Goal: Understand process/instructions

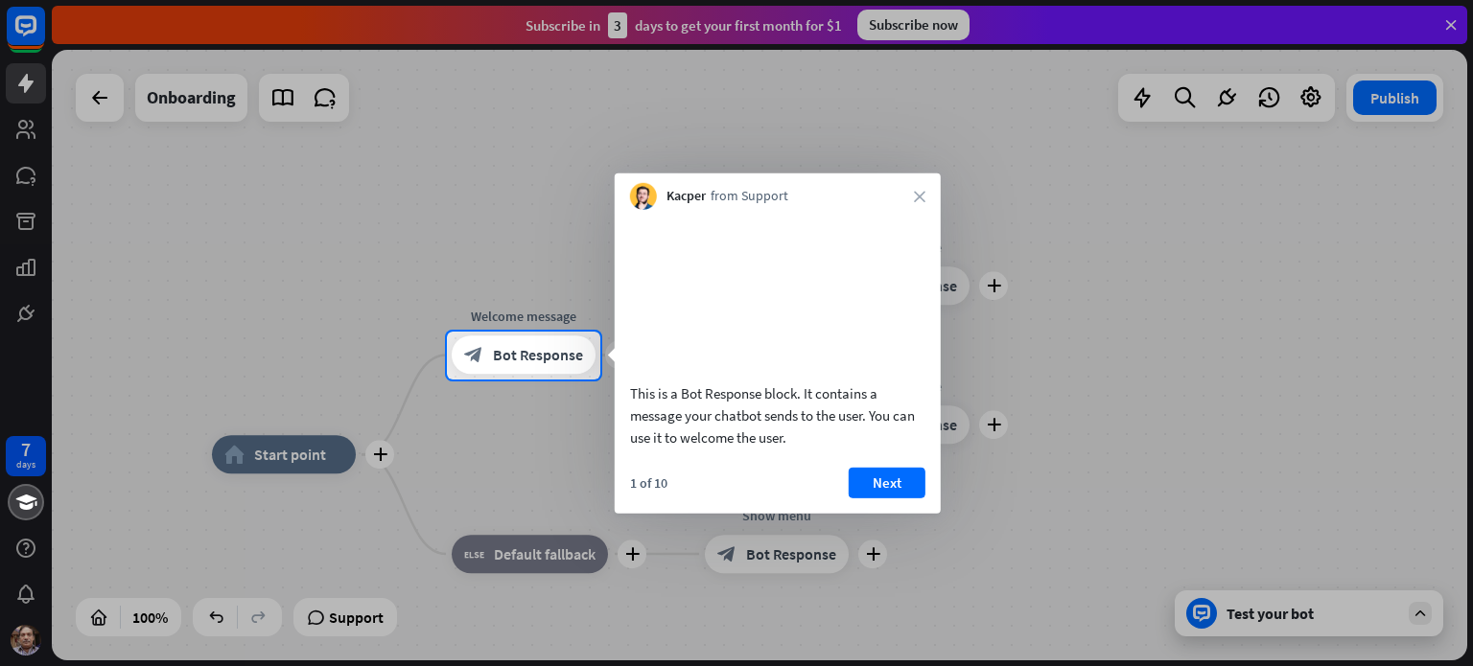
click at [342, 614] on div at bounding box center [736, 524] width 1473 height 288
click at [882, 498] on button "Next" at bounding box center [887, 482] width 77 height 31
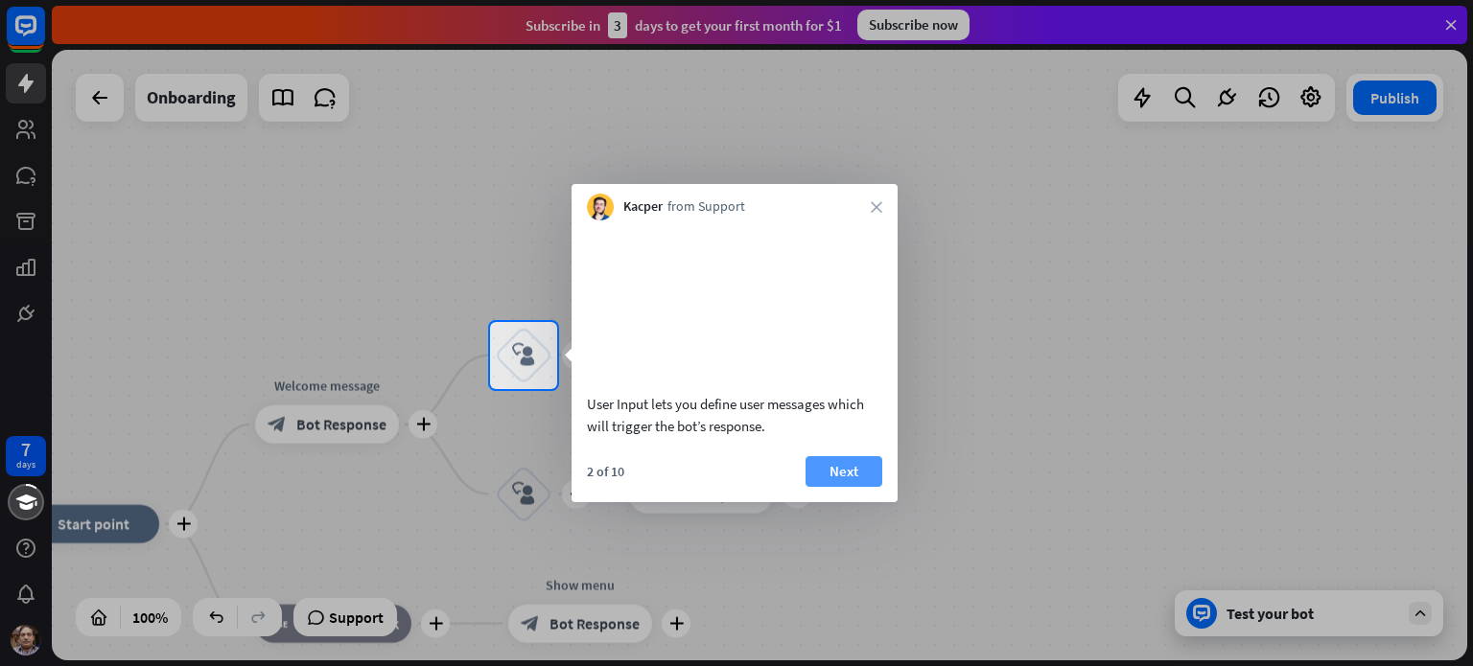
click at [843, 487] on button "Next" at bounding box center [843, 471] width 77 height 31
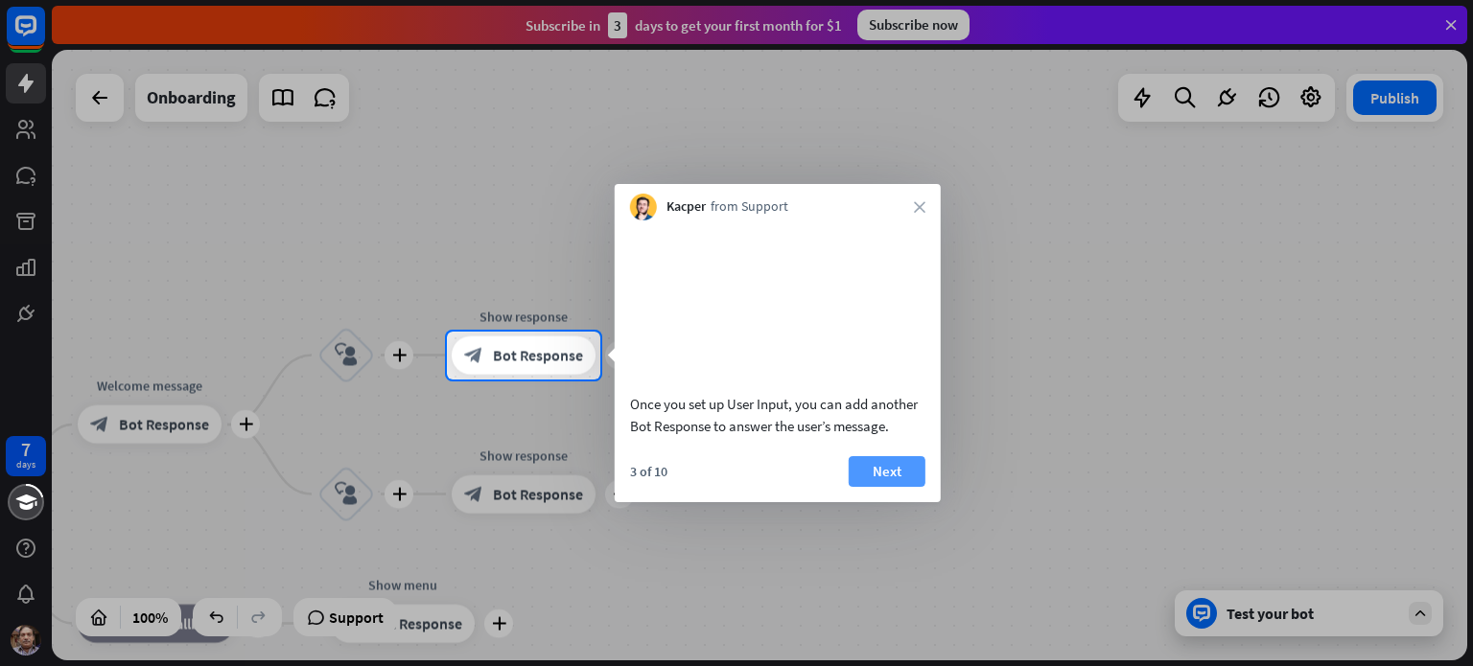
click at [878, 487] on button "Next" at bounding box center [887, 471] width 77 height 31
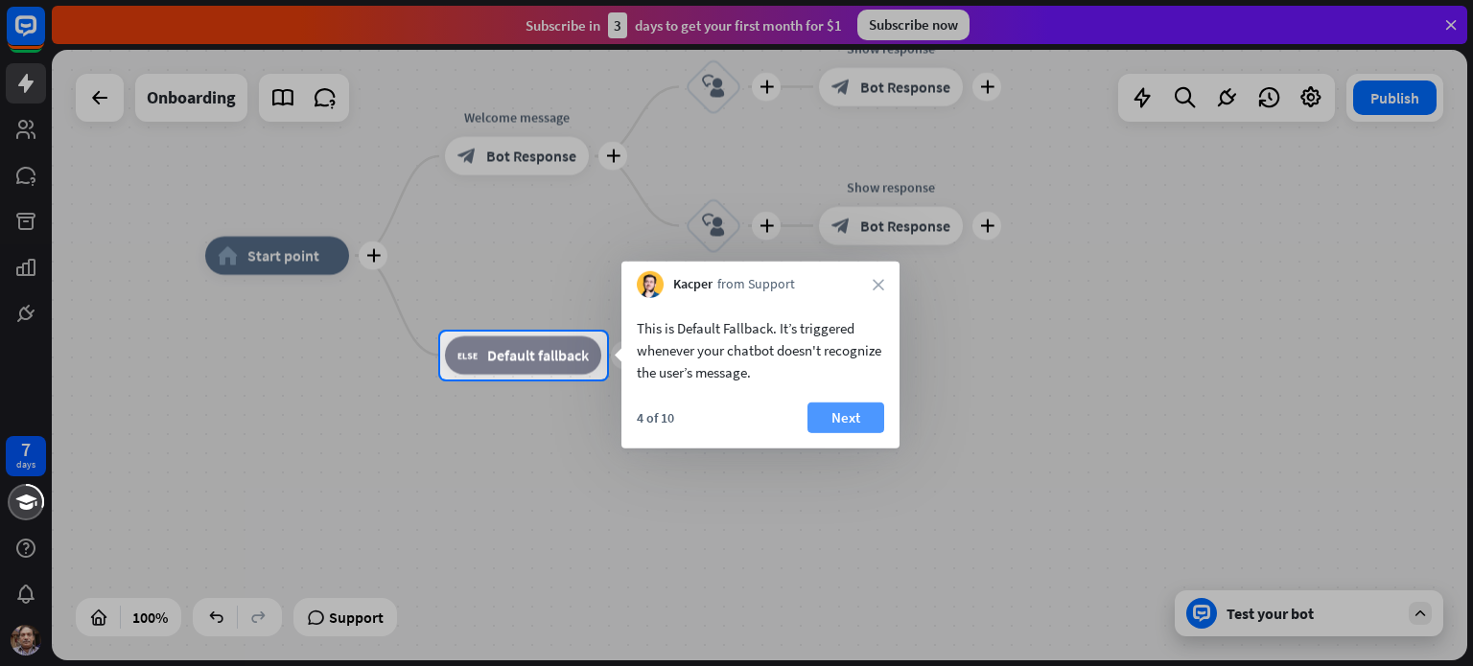
click at [837, 420] on button "Next" at bounding box center [845, 418] width 77 height 31
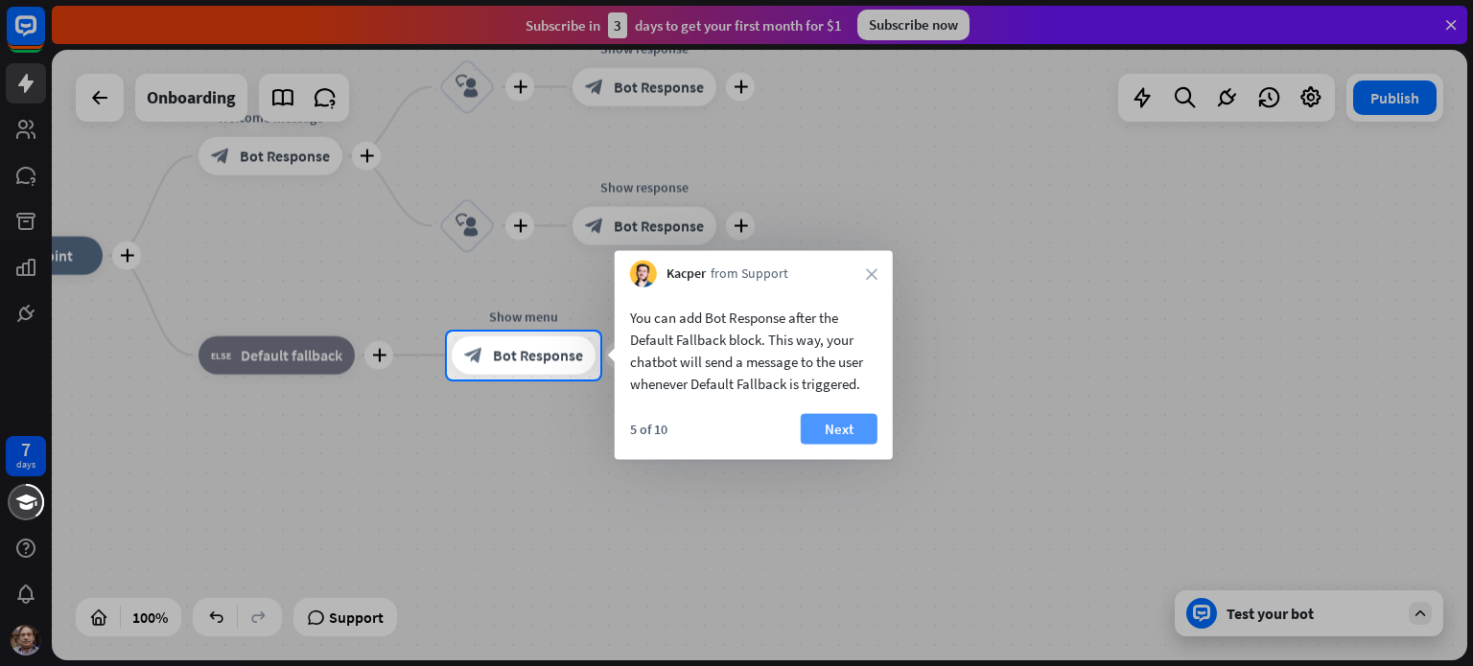
click at [836, 422] on button "Next" at bounding box center [839, 429] width 77 height 31
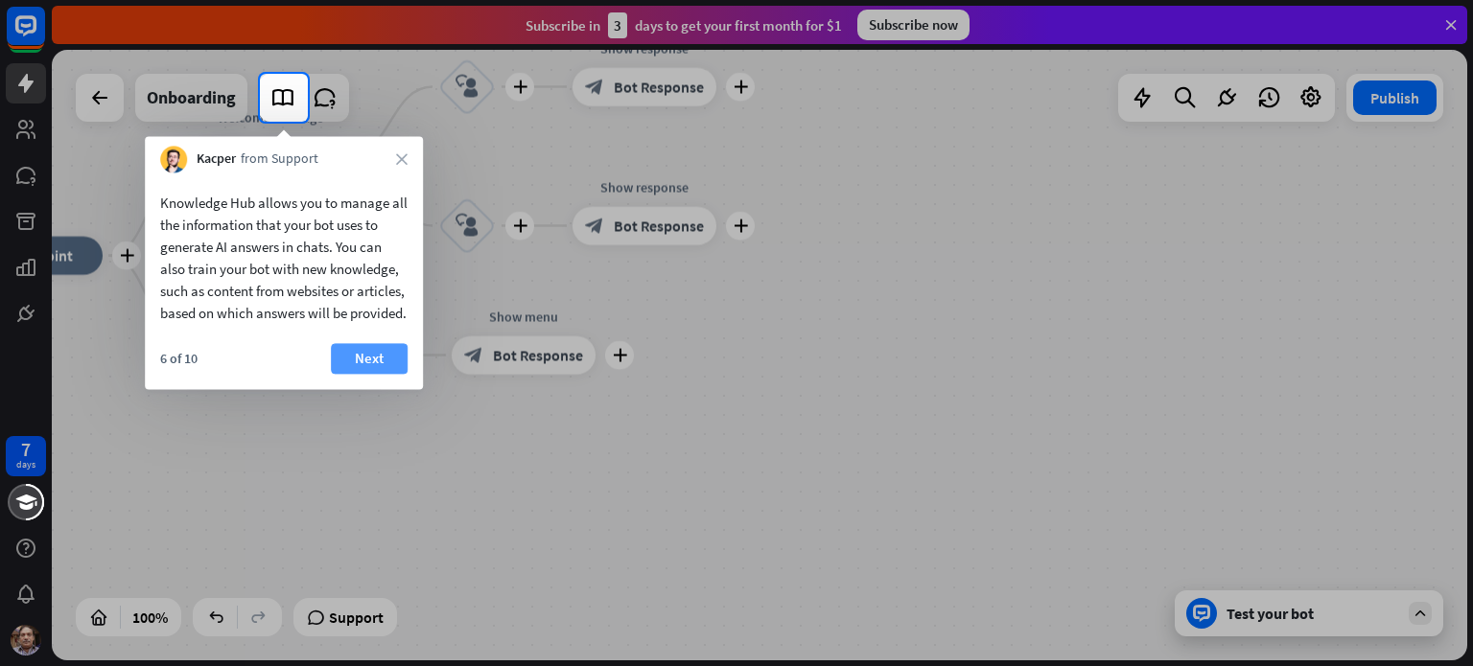
click at [380, 374] on button "Next" at bounding box center [369, 358] width 77 height 31
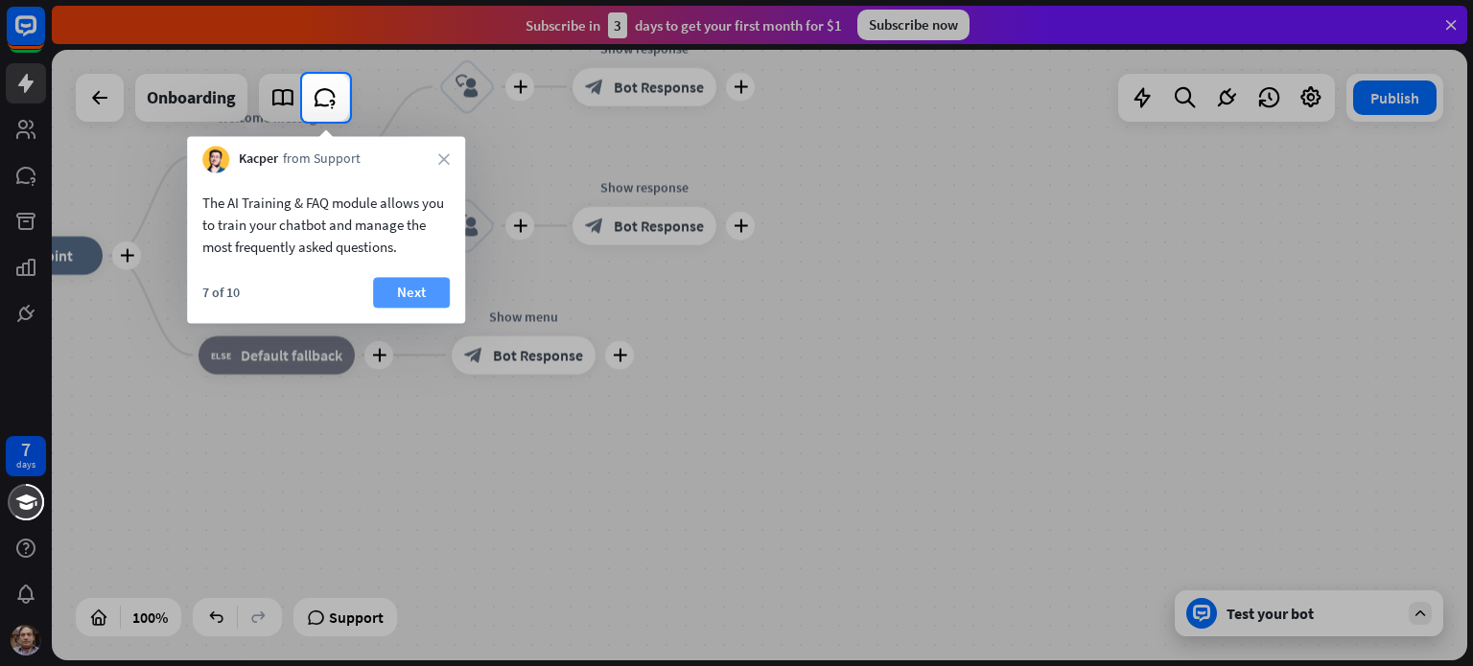
click at [410, 288] on button "Next" at bounding box center [411, 292] width 77 height 31
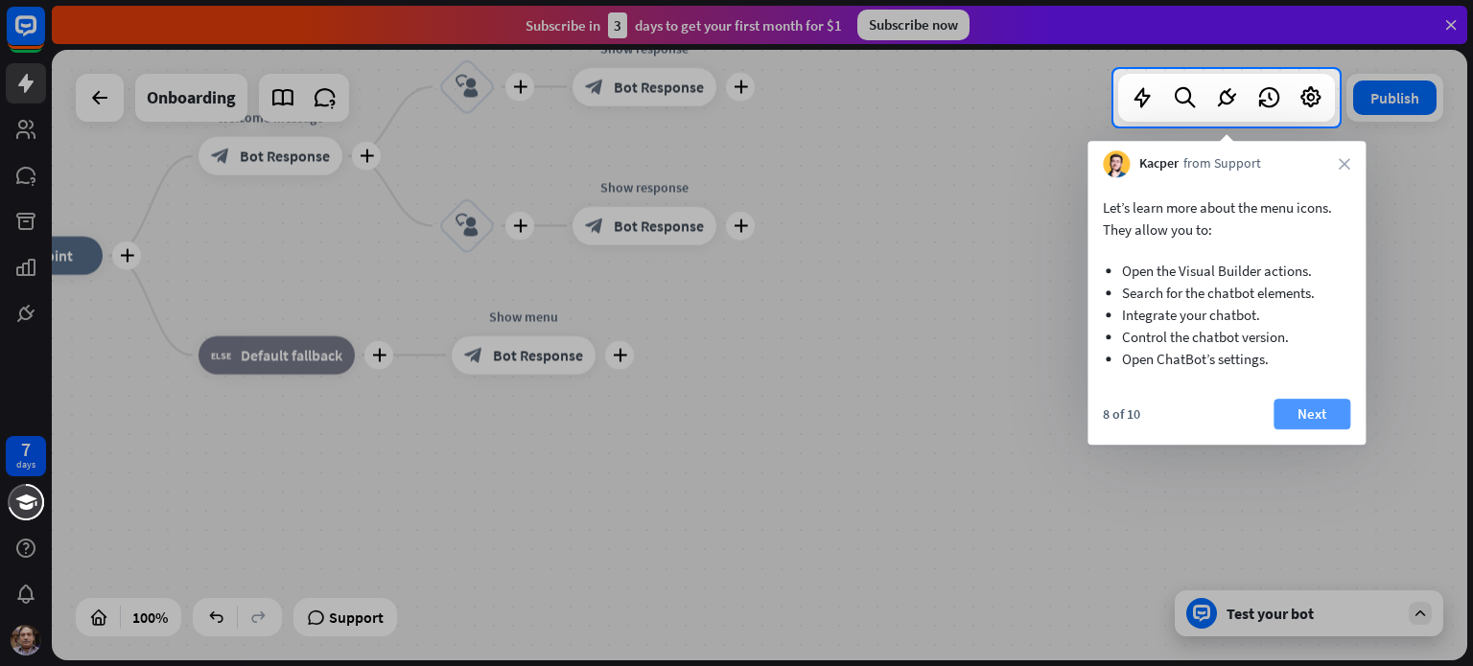
click at [1328, 417] on button "Next" at bounding box center [1311, 414] width 77 height 31
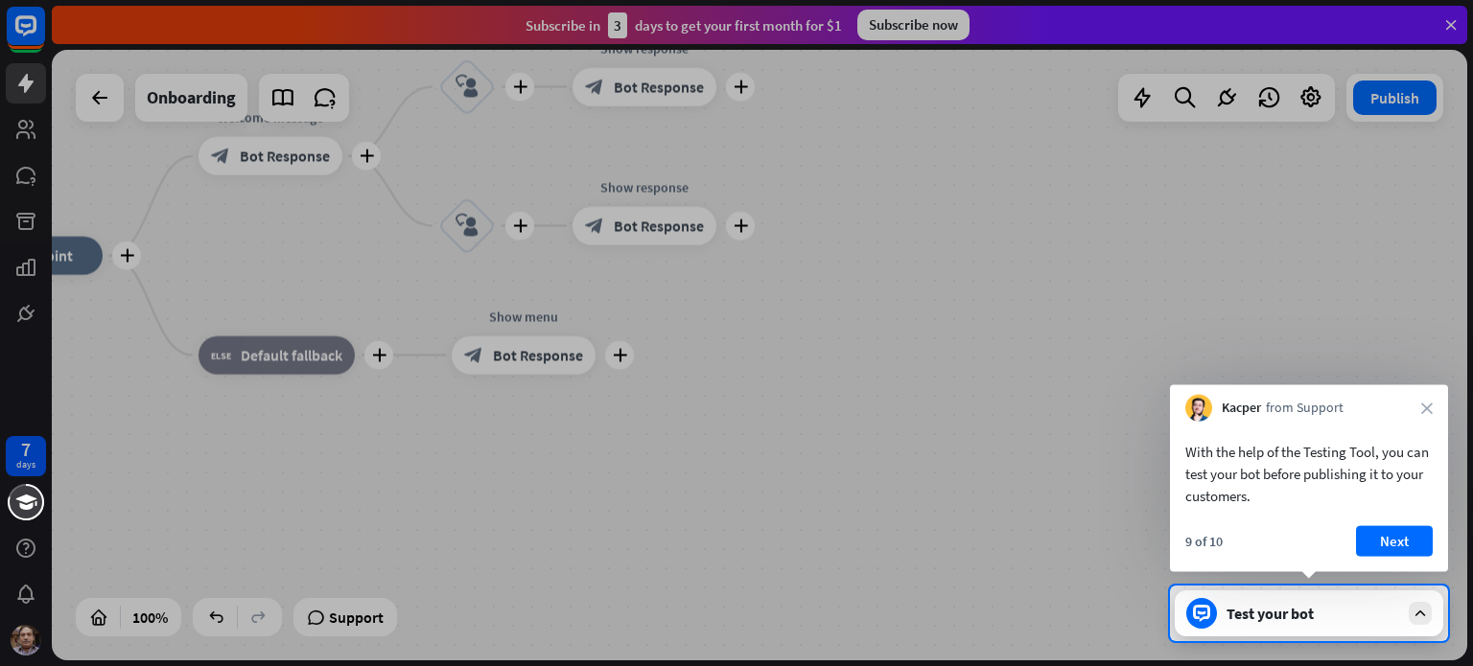
click at [1239, 609] on div "Test your bot" at bounding box center [1312, 613] width 173 height 19
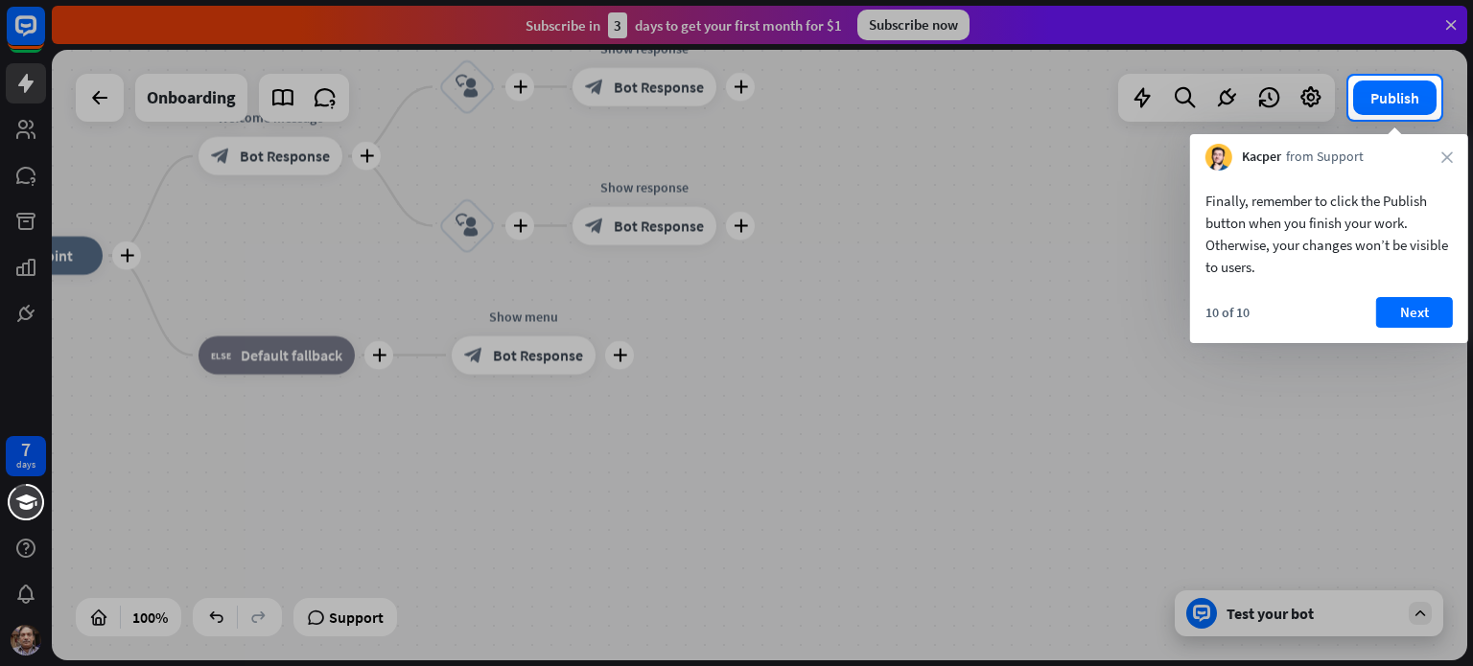
click at [1239, 609] on div at bounding box center [736, 393] width 1473 height 547
click at [1408, 318] on button "Next" at bounding box center [1414, 312] width 77 height 31
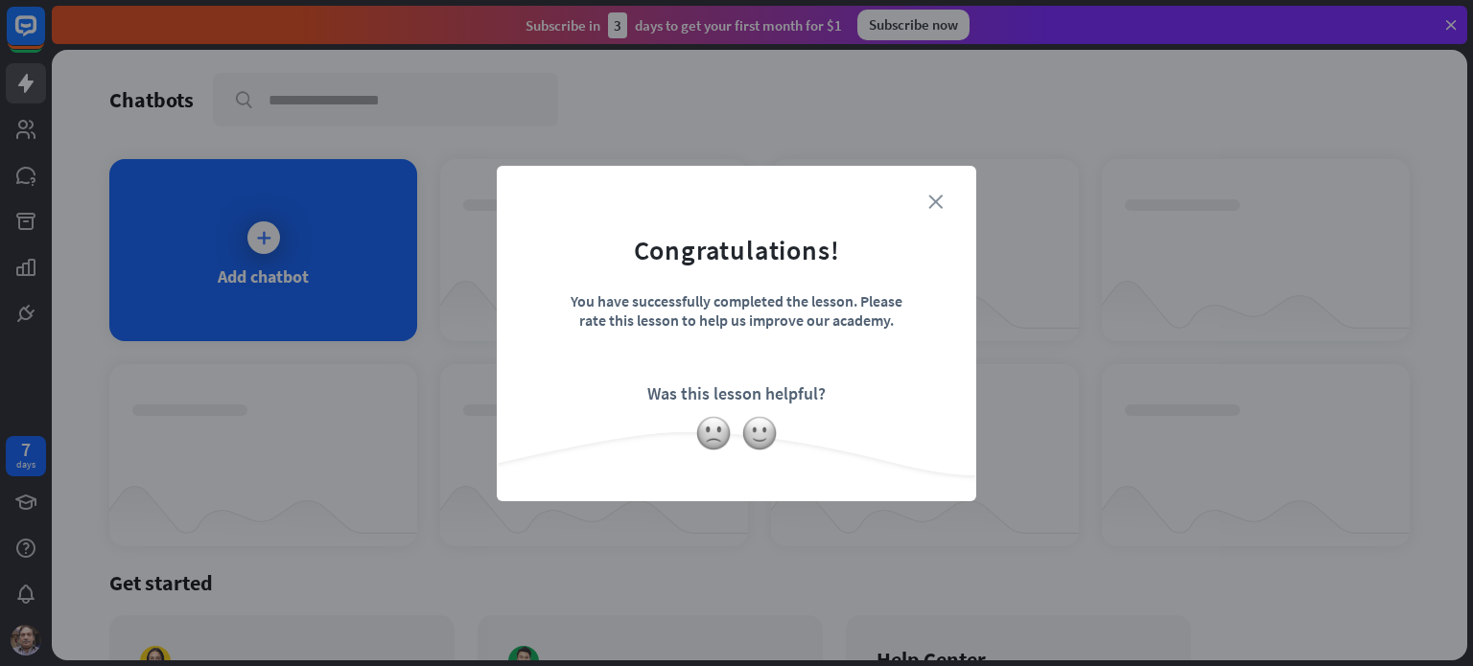
click at [935, 202] on icon "close" at bounding box center [935, 202] width 14 height 14
